Goal: Information Seeking & Learning: Learn about a topic

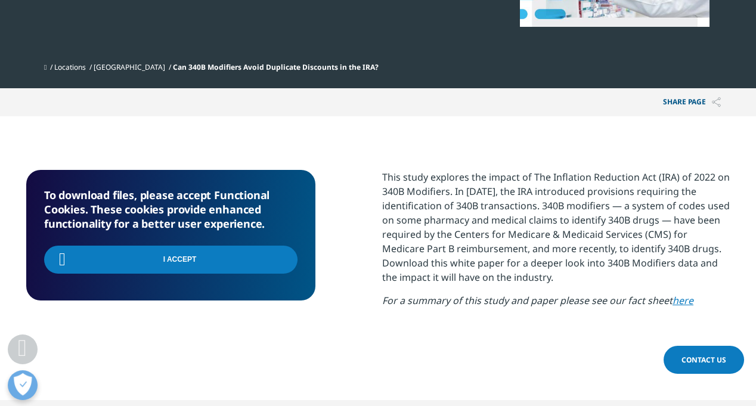
scroll to position [357, 0]
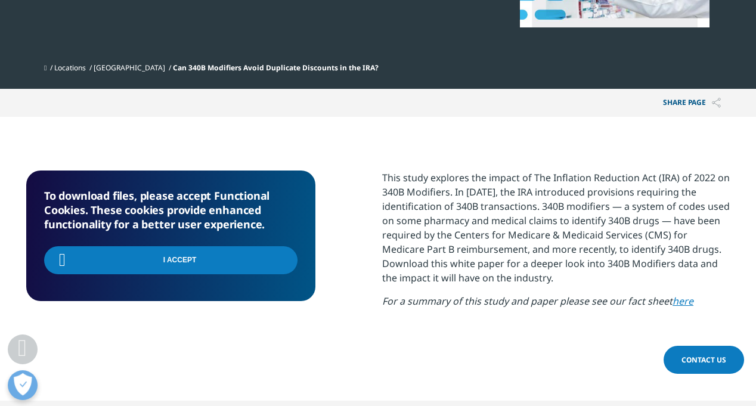
click at [673, 297] on link "here" at bounding box center [683, 301] width 21 height 13
click at [680, 299] on link "here" at bounding box center [683, 301] width 21 height 13
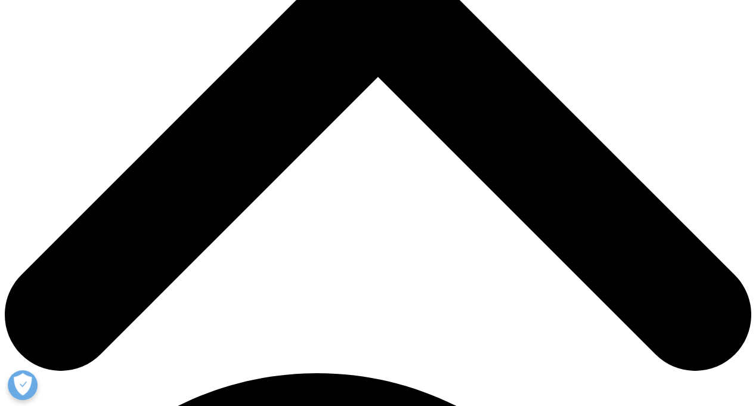
scroll to position [239, 0]
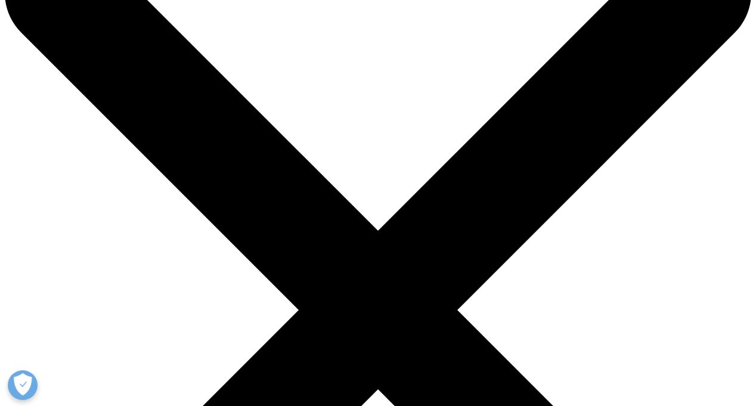
scroll to position [59, 0]
